Goal: Task Accomplishment & Management: Use online tool/utility

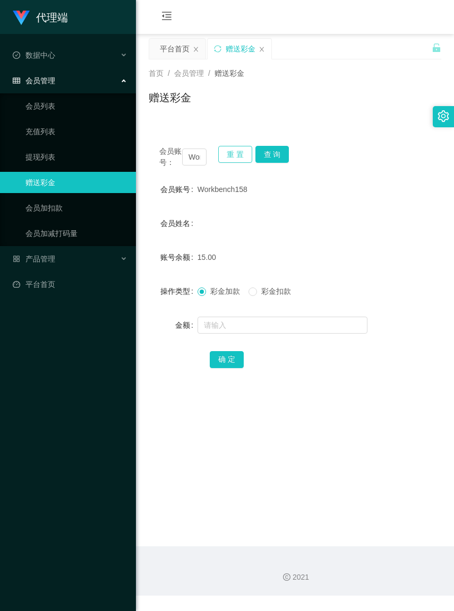
click at [229, 155] on button "重 置" at bounding box center [235, 154] width 34 height 17
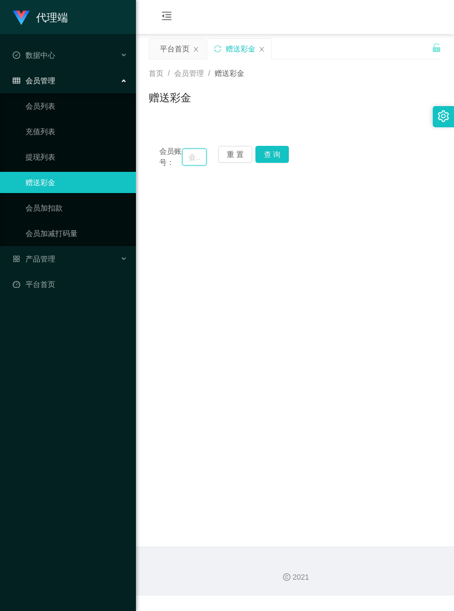
click at [184, 160] on input "text" at bounding box center [194, 157] width 24 height 17
paste input "Alexlim1818"
type input "Alexlim1818"
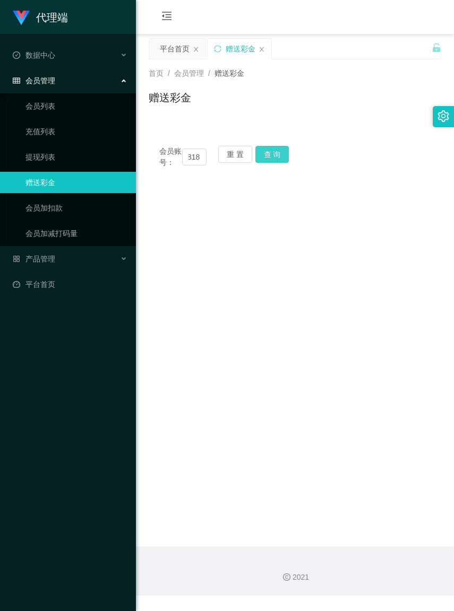
scroll to position [0, 0]
click at [272, 160] on button "查 询" at bounding box center [272, 154] width 34 height 17
click at [200, 160] on input "Alexlim1818" at bounding box center [194, 157] width 24 height 17
click at [197, 160] on input "Alexlim1818" at bounding box center [194, 157] width 24 height 17
click at [240, 153] on button "重 置" at bounding box center [235, 154] width 34 height 17
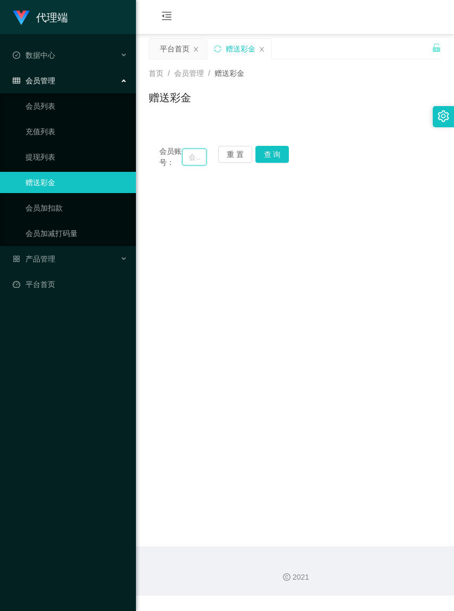
click at [186, 161] on input "text" at bounding box center [194, 157] width 24 height 17
click at [184, 162] on input "text" at bounding box center [194, 157] width 24 height 17
click at [185, 162] on input "text" at bounding box center [194, 157] width 24 height 17
paste input "Alexlim1818"
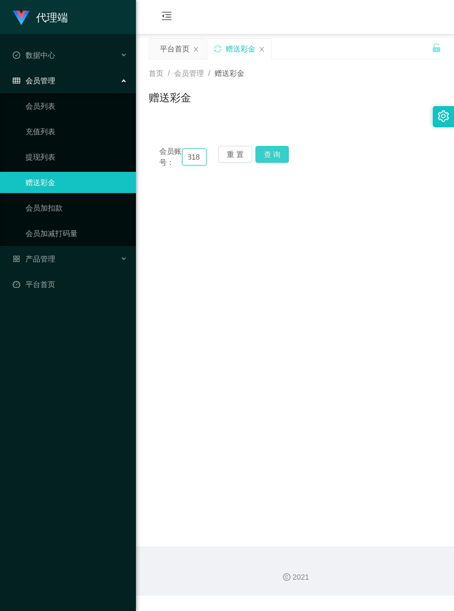
type input "Alexlim1818"
click at [271, 157] on button "查 询" at bounding box center [272, 154] width 34 height 17
click at [235, 154] on button "重 置" at bounding box center [235, 154] width 34 height 17
click at [190, 161] on input "text" at bounding box center [194, 157] width 24 height 17
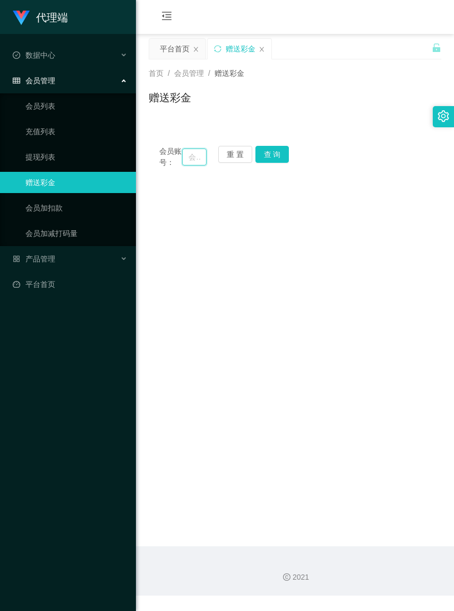
click at [185, 162] on input "text" at bounding box center [194, 157] width 24 height 17
click at [184, 163] on input "text" at bounding box center [194, 157] width 24 height 17
click at [185, 163] on input "text" at bounding box center [194, 157] width 24 height 17
paste input "Alexlim1818"
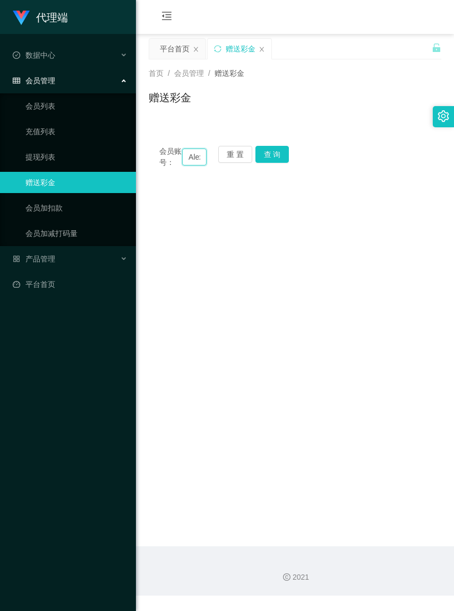
scroll to position [0, 31]
click at [277, 158] on button "查 询" at bounding box center [272, 154] width 34 height 17
click at [197, 161] on input "Alexlim1818" at bounding box center [194, 157] width 24 height 17
type input "exlim1818"
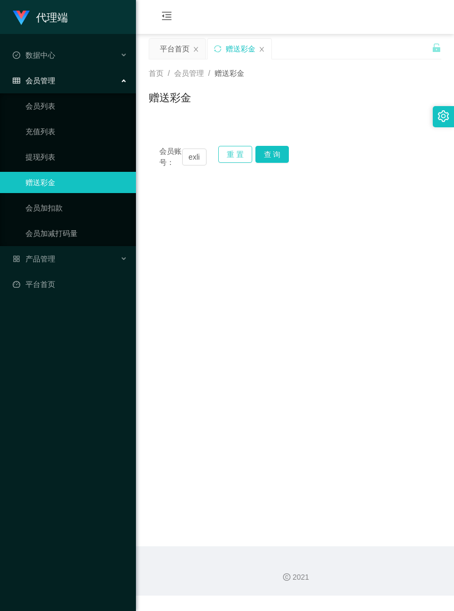
click at [227, 158] on button "重 置" at bounding box center [235, 154] width 34 height 17
click at [332, 195] on main "关闭左侧 关闭右侧 关闭其它 刷新页面 平台首页 赠送彩金 首页 / 会员管理 / 赠送彩金 / 赠送彩金 会员账号： 重 置 查 询 会员账号 Workbe…" at bounding box center [295, 290] width 318 height 513
click at [232, 155] on button "重 置" at bounding box center [235, 154] width 34 height 17
click at [183, 162] on input "text" at bounding box center [194, 157] width 24 height 17
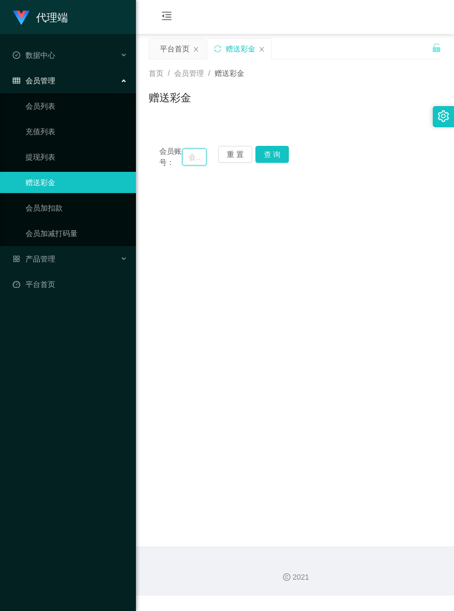
click at [183, 162] on input "text" at bounding box center [194, 157] width 24 height 17
paste input "Alexlim1818"
type input "Alexlim1818"
click at [274, 154] on button "查 询" at bounding box center [272, 154] width 34 height 17
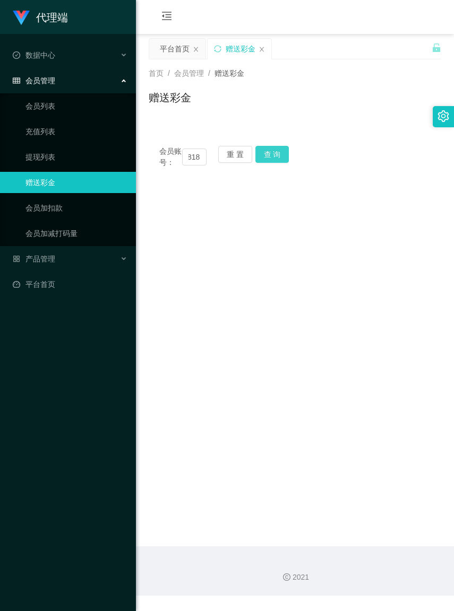
scroll to position [0, 0]
click at [237, 154] on button "重 置" at bounding box center [235, 154] width 34 height 17
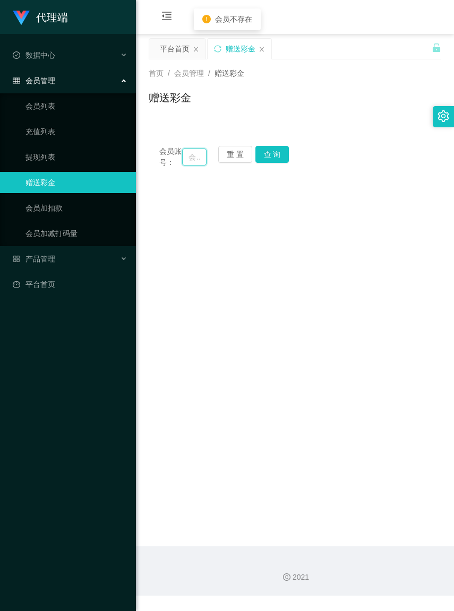
click at [189, 161] on input "text" at bounding box center [194, 157] width 24 height 17
click at [188, 162] on input "text" at bounding box center [194, 157] width 24 height 17
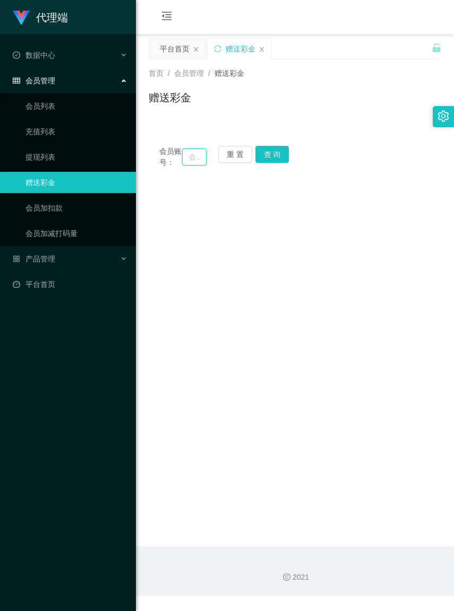
click at [186, 162] on input "text" at bounding box center [194, 157] width 24 height 17
click at [185, 162] on input "text" at bounding box center [194, 157] width 24 height 17
paste input "Alexlim1818"
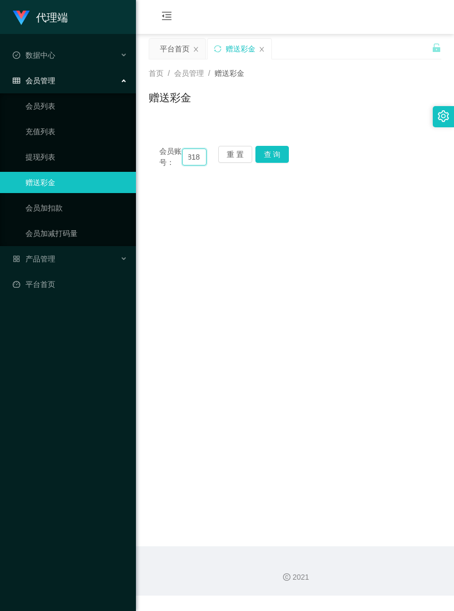
type input "Alexlim1818"
click at [282, 156] on button "查 询" at bounding box center [272, 154] width 34 height 17
click at [243, 154] on button "重 置" at bounding box center [235, 154] width 34 height 17
